Goal: Task Accomplishment & Management: Manage account settings

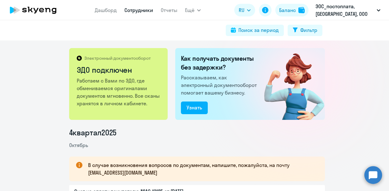
click at [134, 12] on link "Сотрудники" at bounding box center [138, 10] width 29 height 6
select select "30"
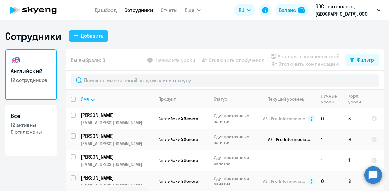
click at [70, 40] on button "Добавить" at bounding box center [88, 35] width 39 height 11
select select "english_adult_not_native_speaker"
select select "3"
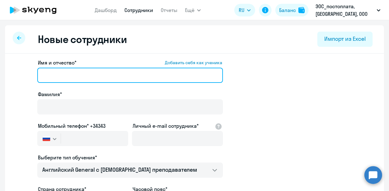
click at [82, 77] on input "Имя и отчество* Добавить себя как ученика" at bounding box center [130, 75] width 186 height 15
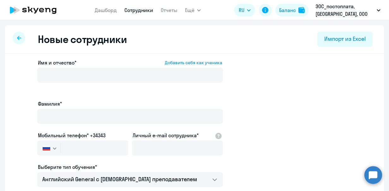
click at [95, 66] on div "Имя и отчество* Добавить себя как ученика" at bounding box center [130, 77] width 186 height 36
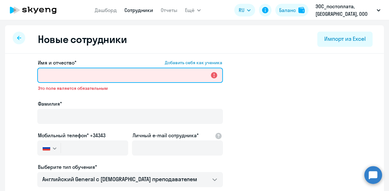
click at [94, 70] on input "Имя и отчество* Добавить себя как ученика" at bounding box center [130, 75] width 186 height 15
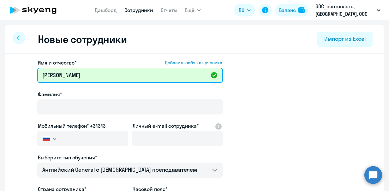
drag, startPoint x: 68, startPoint y: 76, endPoint x: -15, endPoint y: 76, distance: 83.4
click at [0, 76] on html "Дашборд Сотрудники Отчеты Ещё Дашборд Сотрудники Отчеты Начислить уроки Докумен…" at bounding box center [194, 95] width 389 height 191
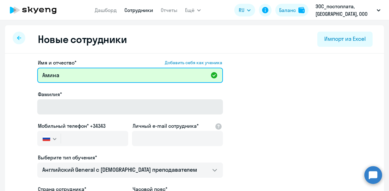
type input "Амина"
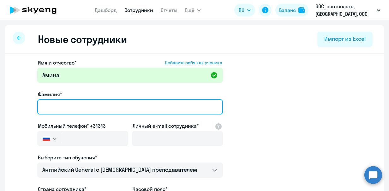
click at [47, 107] on input "Фамилия*" at bounding box center [130, 106] width 186 height 15
paste input "[PERSON_NAME]"
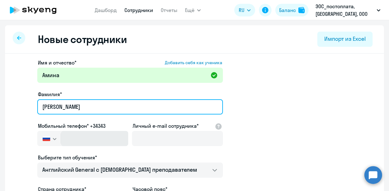
type input "[PERSON_NAME]"
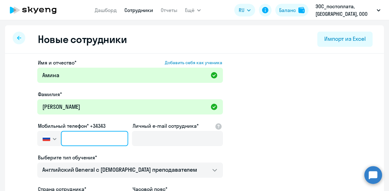
click at [98, 138] on input "text" at bounding box center [94, 138] width 67 height 15
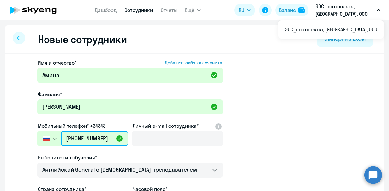
type input "[PHONE_NUMBER]"
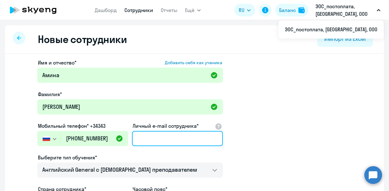
click at [145, 134] on input "Личный e-mail сотрудника*" at bounding box center [177, 138] width 91 height 15
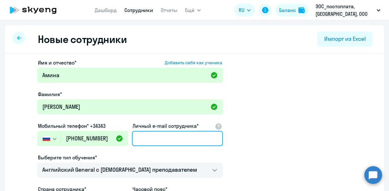
paste input "[EMAIL_ADDRESS][DOMAIN_NAME]"
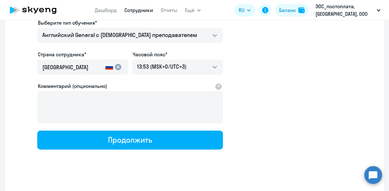
scroll to position [140, 0]
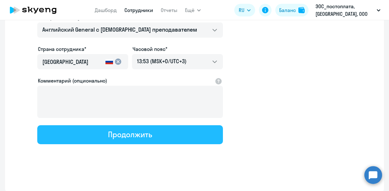
type input "[EMAIL_ADDRESS][DOMAIN_NAME]"
click at [131, 137] on div "Продолжить" at bounding box center [130, 134] width 44 height 10
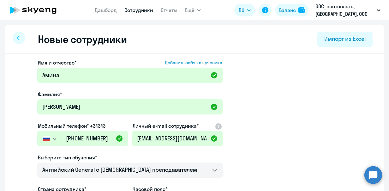
select select "english_adult_not_native_speaker"
select select "3"
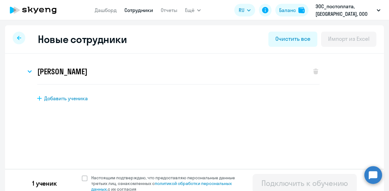
scroll to position [0, 0]
click at [82, 178] on span at bounding box center [85, 178] width 6 height 6
click at [82, 175] on input "Настоящим подтверждаю, что предоставляю персональные данные третьих лиц, ознако…" at bounding box center [82, 174] width 0 height 0
checkbox input "true"
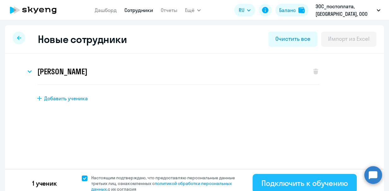
scroll to position [6, 0]
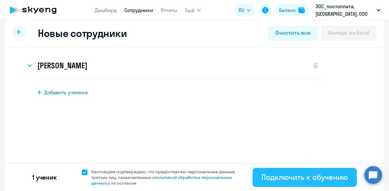
click at [299, 179] on div "Подключить к обучению" at bounding box center [305, 177] width 87 height 10
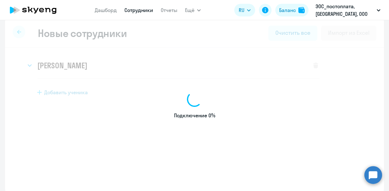
select select "english_adult_not_native_speaker"
select select "3"
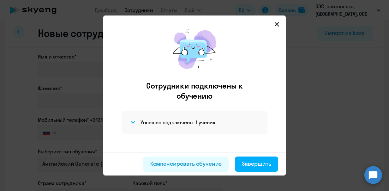
scroll to position [7, 0]
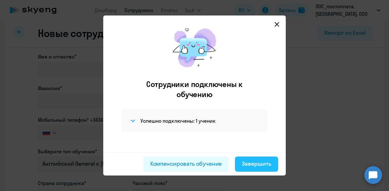
click at [251, 163] on div "Завершить" at bounding box center [256, 164] width 29 height 8
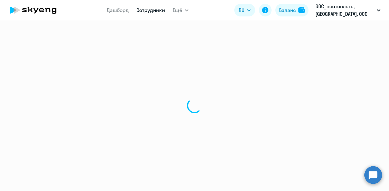
select select "30"
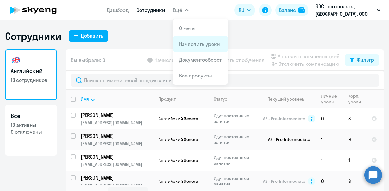
click at [197, 42] on link "Начислить уроки" at bounding box center [199, 44] width 41 height 6
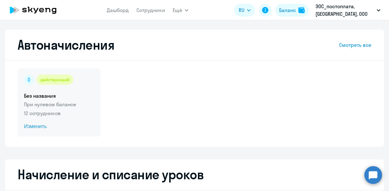
select select "10"
click at [33, 126] on span "Изменить" at bounding box center [59, 127] width 70 height 8
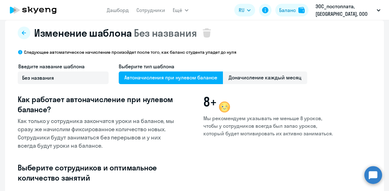
select select "10"
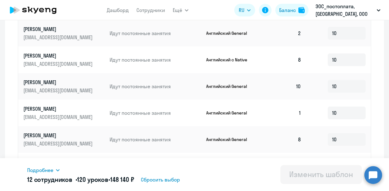
scroll to position [348, 0]
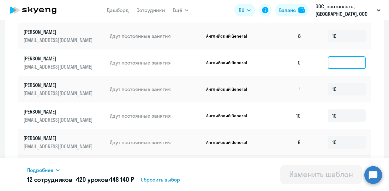
click at [342, 69] on input at bounding box center [347, 62] width 38 height 13
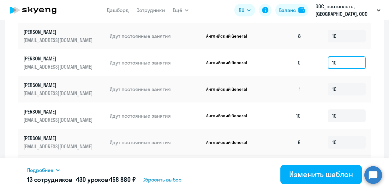
scroll to position [8, 0]
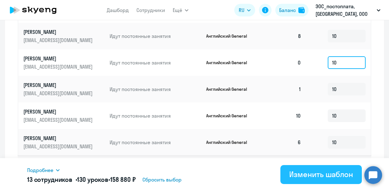
type input "10"
click at [312, 171] on div "Изменить шаблон" at bounding box center [321, 174] width 64 height 10
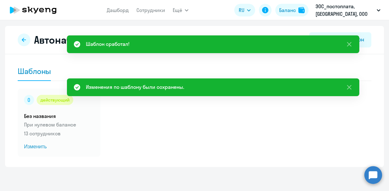
scroll to position [5, 0]
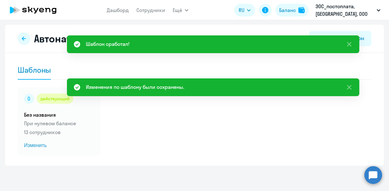
drag, startPoint x: 350, startPoint y: 42, endPoint x: 354, endPoint y: 69, distance: 27.7
click at [350, 42] on icon at bounding box center [350, 44] width 8 height 8
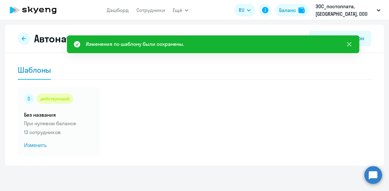
click at [349, 45] on icon at bounding box center [350, 44] width 8 height 8
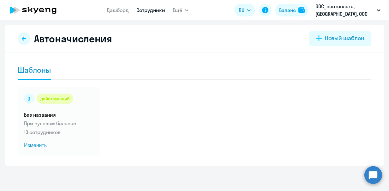
click at [144, 8] on link "Сотрудники" at bounding box center [150, 10] width 29 height 6
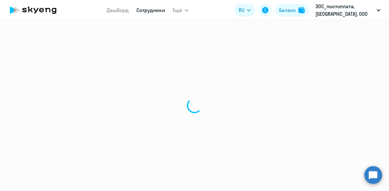
select select "30"
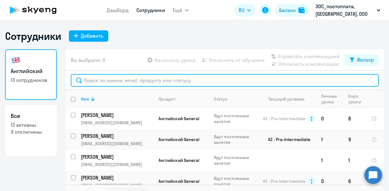
click at [121, 77] on input "text" at bounding box center [225, 80] width 308 height 13
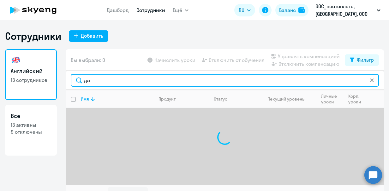
type input "д"
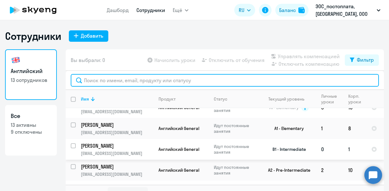
scroll to position [126, 0]
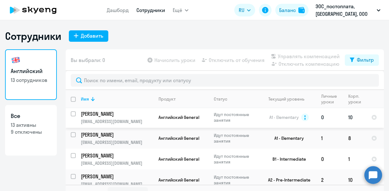
click at [126, 116] on td "[PERSON_NAME] [EMAIL_ADDRESS][DOMAIN_NAME]" at bounding box center [115, 117] width 78 height 21
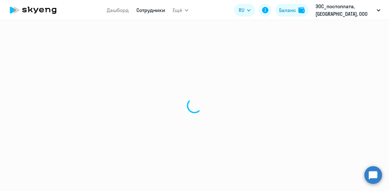
select select "english"
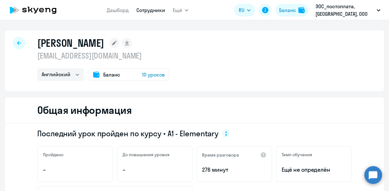
click at [119, 46] on rect at bounding box center [114, 43] width 10 height 10
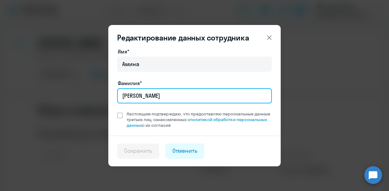
drag, startPoint x: 133, startPoint y: 93, endPoint x: 103, endPoint y: 93, distance: 30.3
click at [103, 92] on div "Редактирование данных сотрудника Имя* [PERSON_NAME]* [PERSON_NAME] Настоящим по…" at bounding box center [195, 95] width 306 height 157
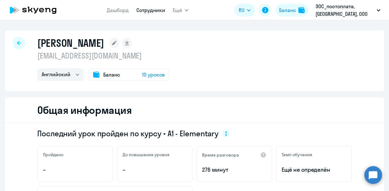
click at [119, 44] on rect at bounding box center [114, 43] width 10 height 10
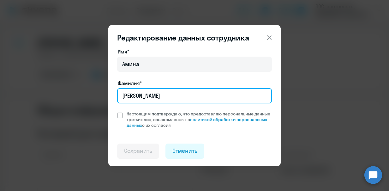
drag, startPoint x: 154, startPoint y: 94, endPoint x: 118, endPoint y: 94, distance: 36.3
click at [118, 94] on input "[PERSON_NAME]" at bounding box center [194, 95] width 155 height 15
type input "[PERSON_NAME]"
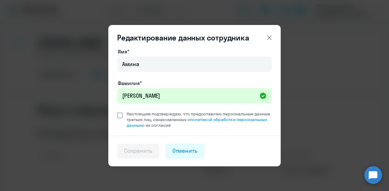
click at [211, 123] on span "Настоящим подтверждаю, что предоставляю персональные данные третьих лиц, ознако…" at bounding box center [199, 119] width 145 height 17
click at [117, 111] on input "Настоящим подтверждаю, что предоставляю персональные данные третьих лиц, ознако…" at bounding box center [117, 111] width 0 height 0
checkbox input "true"
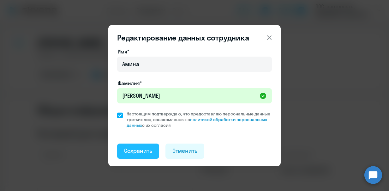
click at [141, 149] on div "Сохранить" at bounding box center [138, 151] width 28 height 8
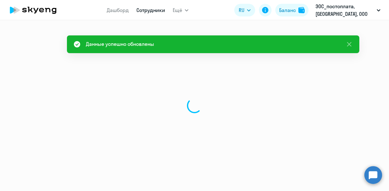
select select "english"
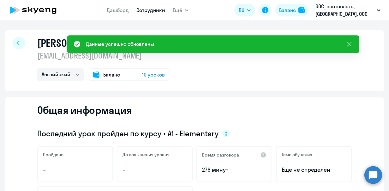
click at [200, 79] on div "[PERSON_NAME] [EMAIL_ADDRESS][DOMAIN_NAME] Английский Баланс 10 уроков" at bounding box center [194, 60] width 379 height 61
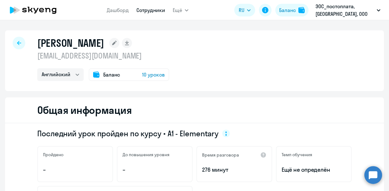
drag, startPoint x: 178, startPoint y: 52, endPoint x: 181, endPoint y: 59, distance: 7.6
click at [178, 52] on div "[PERSON_NAME] [EMAIL_ADDRESS][DOMAIN_NAME] Английский Баланс 10 уроков" at bounding box center [194, 60] width 379 height 61
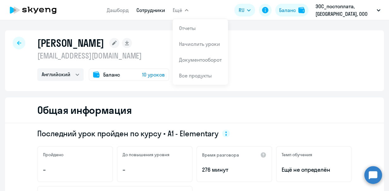
click at [181, 8] on span "Ещё" at bounding box center [177, 10] width 9 height 8
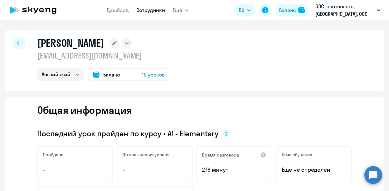
click at [182, 11] on button "Ещё" at bounding box center [181, 10] width 16 height 13
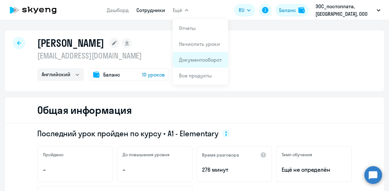
click at [188, 59] on link "Документооборот" at bounding box center [200, 60] width 43 height 6
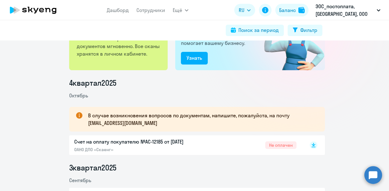
scroll to position [126, 0]
